Goal: Transaction & Acquisition: Book appointment/travel/reservation

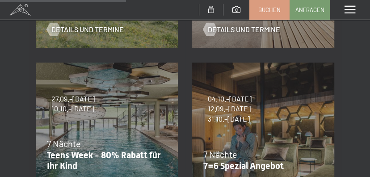
scroll to position [305, 0]
click at [230, 155] on span "7 Nächte" at bounding box center [221, 154] width 34 height 11
click at [251, 166] on p "7=6 Spezial Angebot" at bounding box center [261, 166] width 115 height 11
click at [242, 108] on span "12.09.–25.10.2026" at bounding box center [230, 109] width 44 height 10
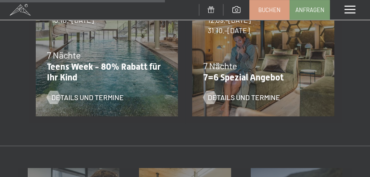
scroll to position [402, 0]
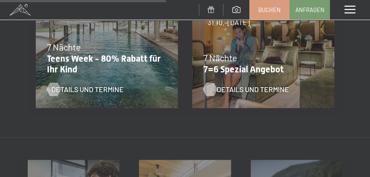
click at [262, 88] on span "Details und Termine" at bounding box center [253, 90] width 72 height 10
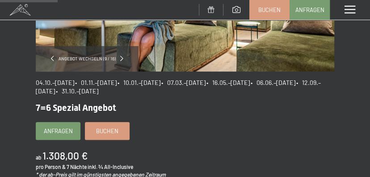
scroll to position [161, 0]
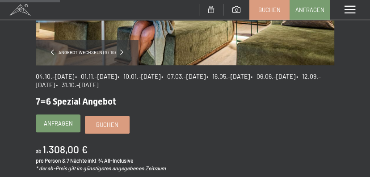
click at [60, 123] on span "Anfragen" at bounding box center [58, 123] width 29 height 8
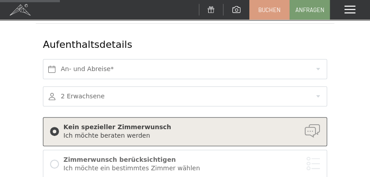
scroll to position [145, 0]
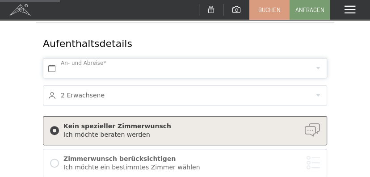
click at [79, 73] on input "text" at bounding box center [185, 68] width 285 height 20
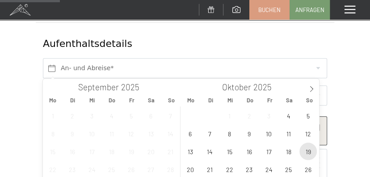
click at [307, 155] on span "19" at bounding box center [308, 151] width 17 height 17
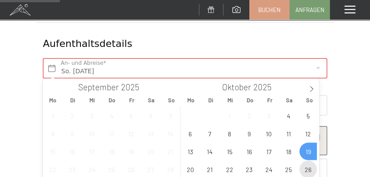
click at [306, 172] on span "26" at bounding box center [308, 169] width 17 height 17
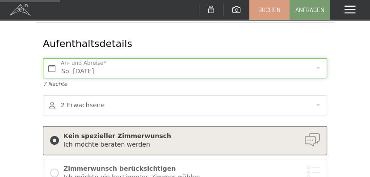
type input "So. 19.10.2025 - So. 26.10.2025"
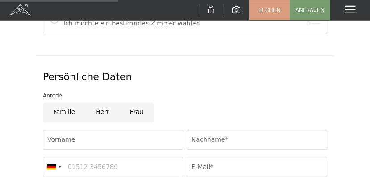
scroll to position [311, 0]
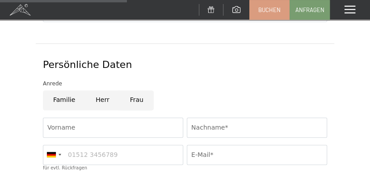
click at [131, 102] on input "Frau" at bounding box center [137, 100] width 34 height 20
radio input "true"
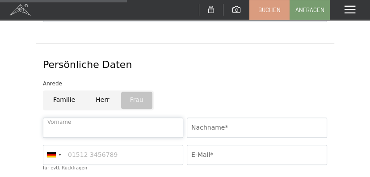
click at [60, 125] on input "Vorname" at bounding box center [113, 128] width 140 height 20
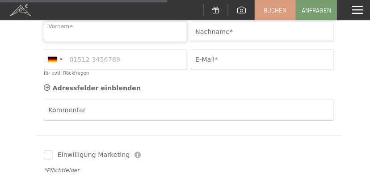
scroll to position [398, 0]
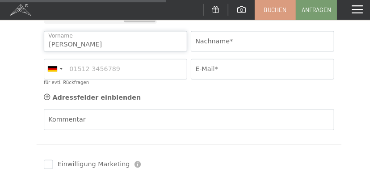
type input "andrea"
click at [221, 38] on input "Nachname*" at bounding box center [257, 40] width 140 height 20
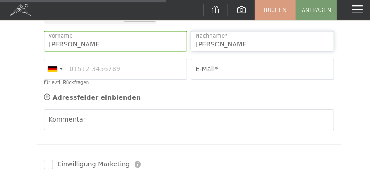
type input "Priebe"
click at [92, 69] on input "für evtl. Rückfragen" at bounding box center [113, 68] width 140 height 20
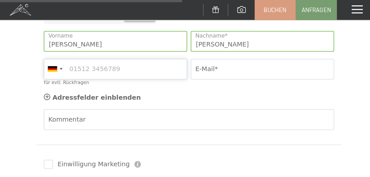
scroll to position [436, 0]
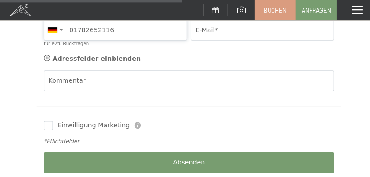
type input "01782652116"
click at [204, 31] on input "E-Mail*" at bounding box center [257, 30] width 140 height 20
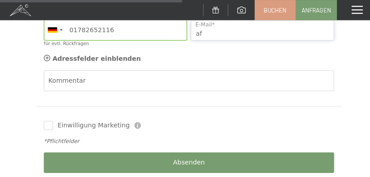
type input "a"
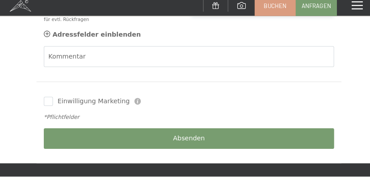
scroll to position [467, 0]
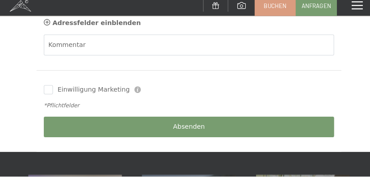
type input "olaf.priebe@web.de"
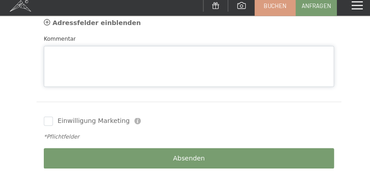
click at [58, 51] on textarea "Kommentar" at bounding box center [185, 69] width 285 height 40
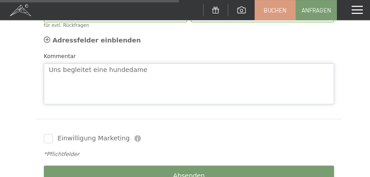
scroll to position [454, 0]
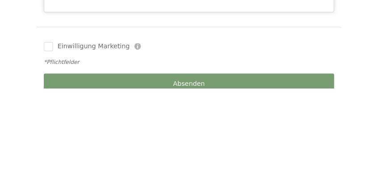
type textarea "Uns begleitet eine hundedame"
click at [56, 137] on span "Einwilligung Marketing" at bounding box center [91, 136] width 71 height 9
checkbox input "true"
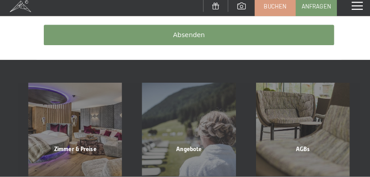
scroll to position [589, 0]
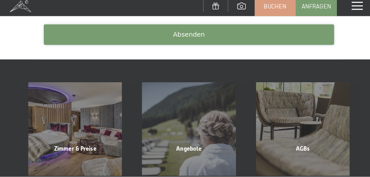
click at [184, 40] on span "Absenden" at bounding box center [185, 38] width 31 height 9
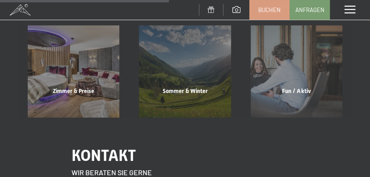
scroll to position [249, 0]
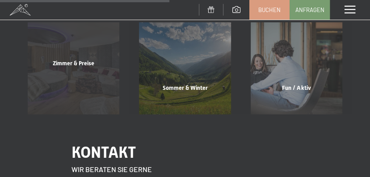
click at [79, 83] on div "Zimmer & Preise Mehr erfahren" at bounding box center [73, 68] width 111 height 92
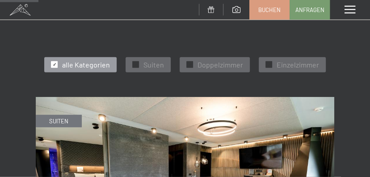
scroll to position [385, 0]
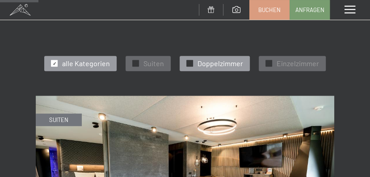
click at [198, 59] on span "Doppelzimmer" at bounding box center [221, 64] width 46 height 10
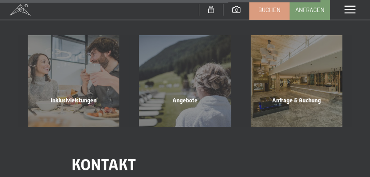
scroll to position [1710, 0]
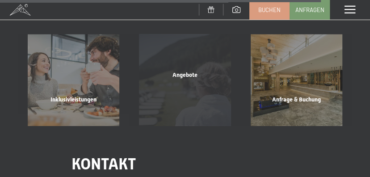
click at [193, 72] on span "Angebote" at bounding box center [185, 75] width 25 height 7
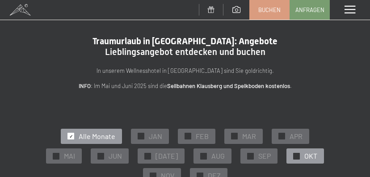
click at [296, 158] on div at bounding box center [296, 156] width 7 height 7
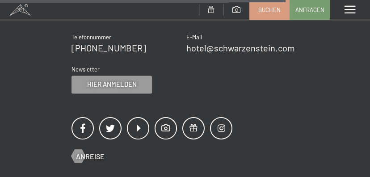
scroll to position [693, 0]
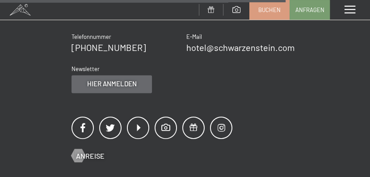
click at [113, 87] on span "Hier anmelden" at bounding box center [112, 83] width 50 height 9
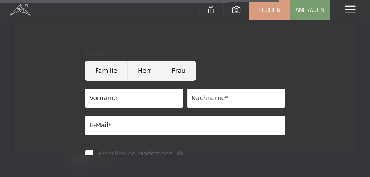
click at [139, 74] on input "Herr" at bounding box center [144, 71] width 34 height 20
radio input "true"
click at [104, 103] on input "Vorname" at bounding box center [134, 98] width 98 height 20
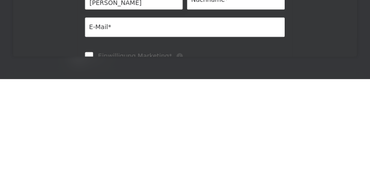
type input "olaf"
click at [205, 103] on input "Nachname*" at bounding box center [236, 98] width 98 height 20
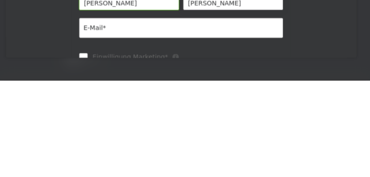
type input "Priebe"
click at [98, 123] on input "E-Mail*" at bounding box center [185, 125] width 200 height 20
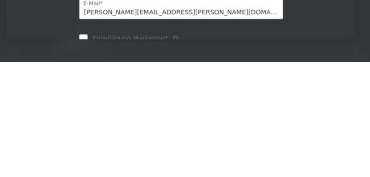
scroll to position [3, 0]
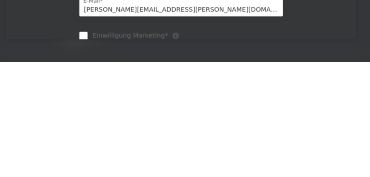
type input "olaf.priebe@web.de"
click at [90, 155] on input "Einwilligung Marketing*" at bounding box center [89, 151] width 9 height 9
checkbox input "true"
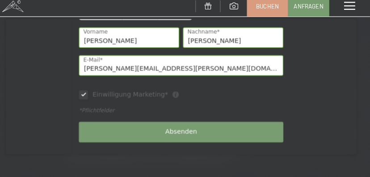
scroll to position [61, 0]
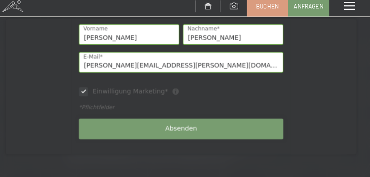
click at [183, 133] on span "Absenden" at bounding box center [185, 129] width 31 height 9
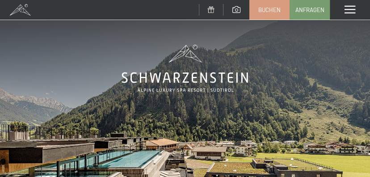
click at [173, 115] on img at bounding box center [185, 139] width 370 height 278
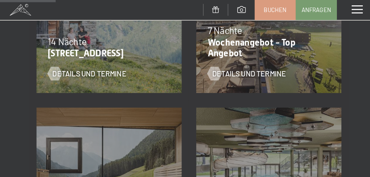
scroll to position [262, 0]
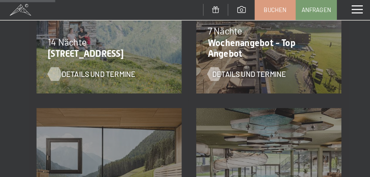
click at [89, 71] on span "Details und Termine" at bounding box center [96, 73] width 72 height 10
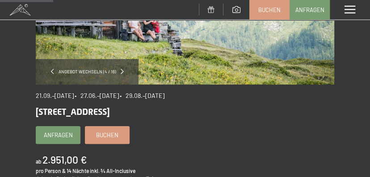
scroll to position [145, 0]
